Goal: Check status: Check status

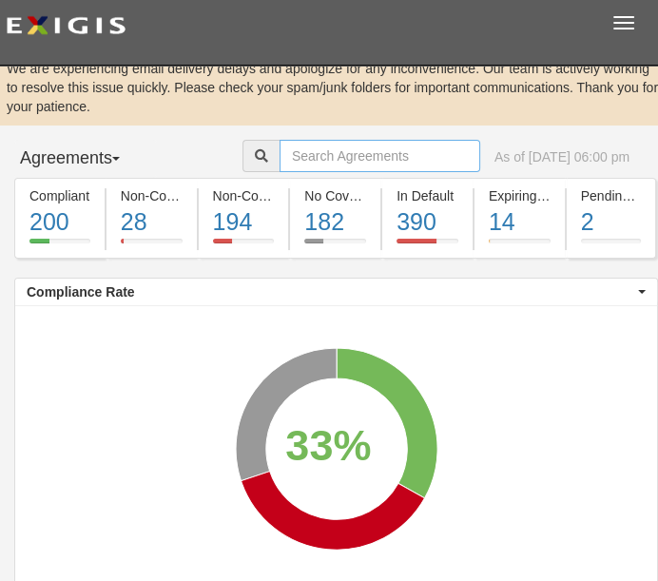
click at [304, 171] on input "text" at bounding box center [380, 156] width 201 height 32
type input "SBI"
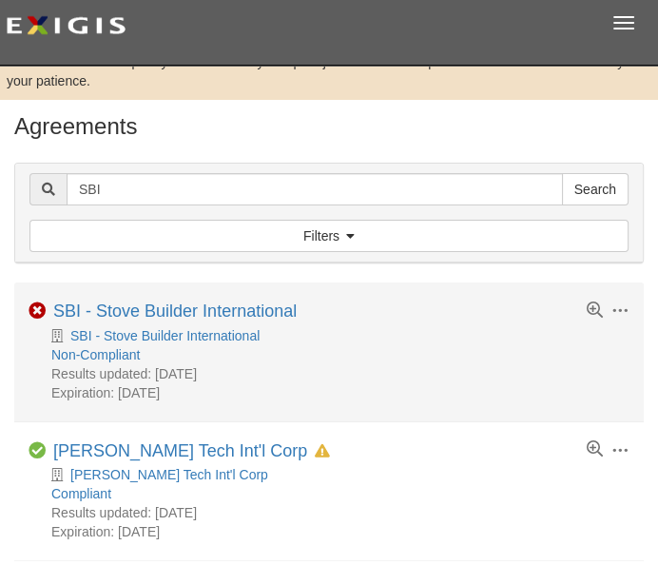
scroll to position [30, 0]
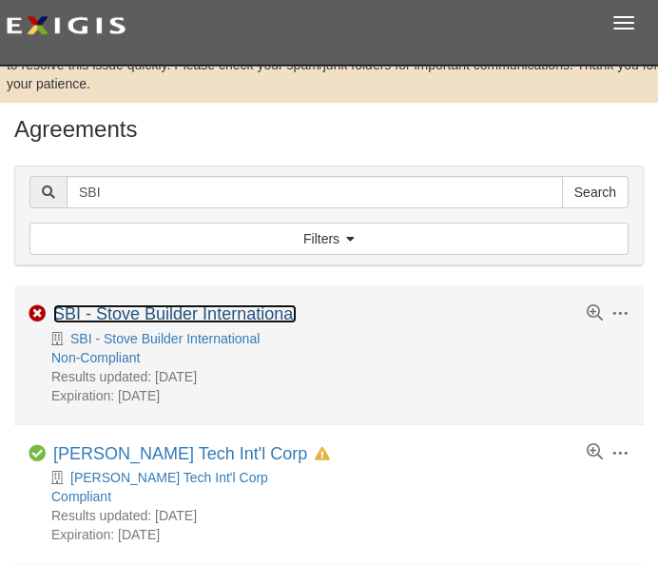
click at [258, 322] on link "SBI - Stove Builder International" at bounding box center [175, 313] width 244 height 19
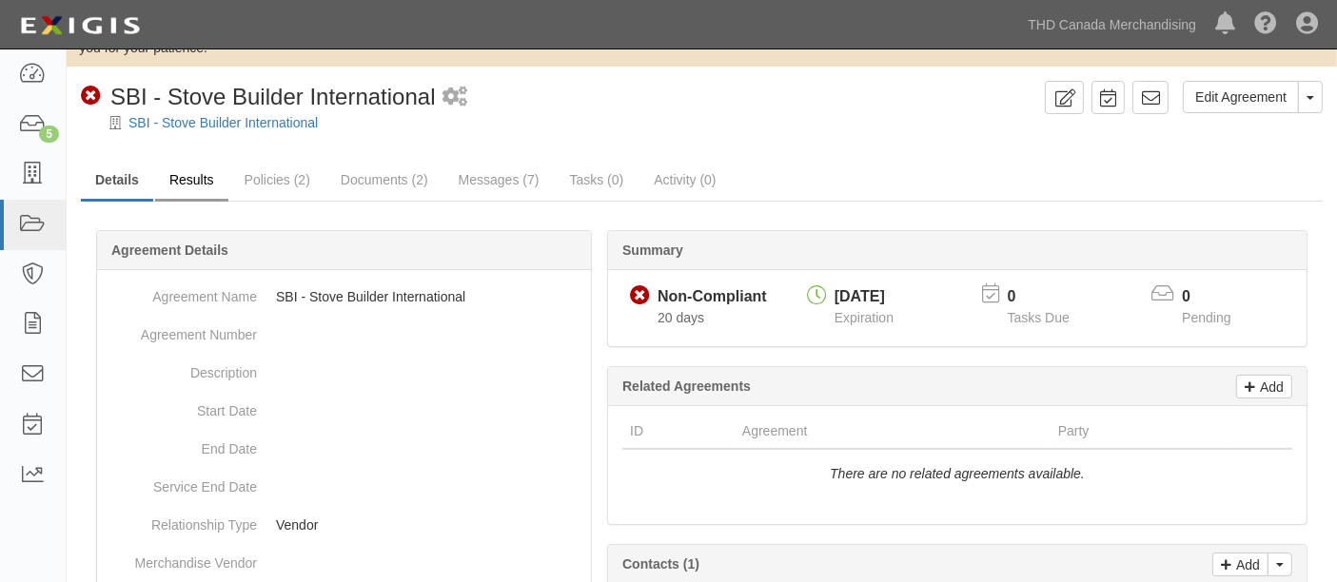
scroll to position [46, 0]
click at [199, 185] on link "Results" at bounding box center [191, 183] width 73 height 41
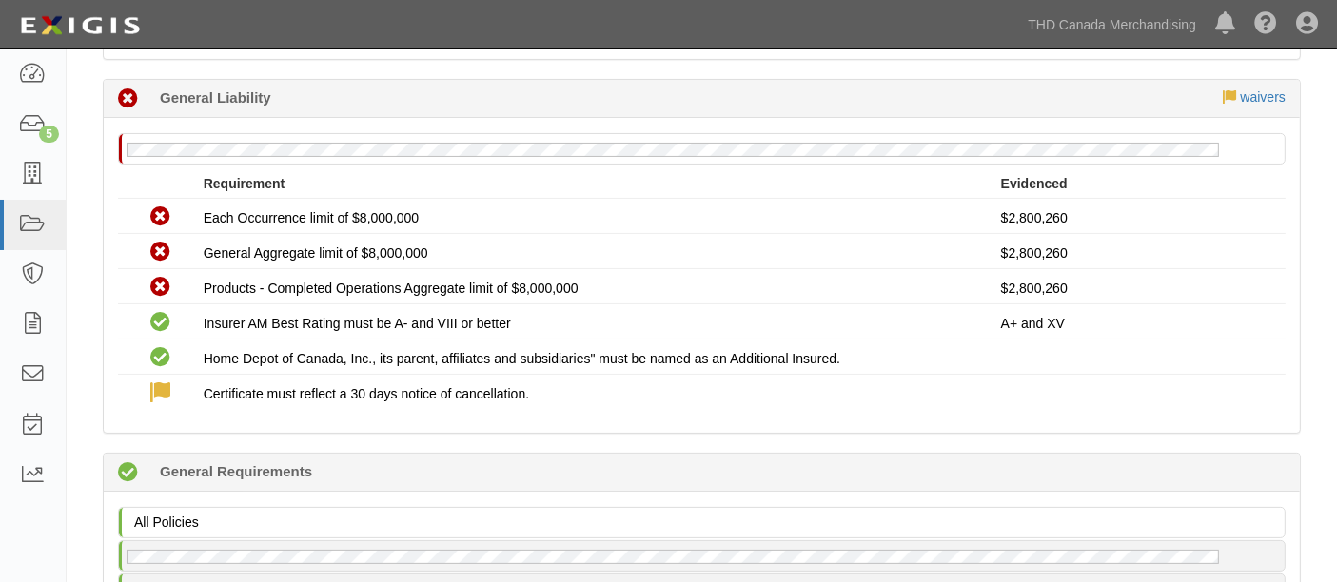
scroll to position [280, 0]
